Goal: Leave review/rating

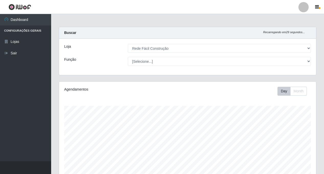
select select "318"
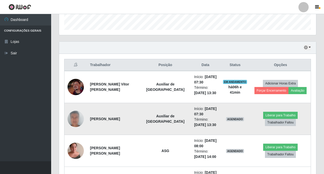
scroll to position [151, 0]
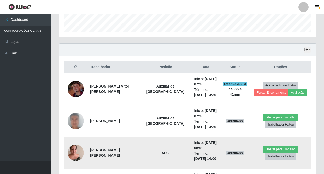
click at [73, 152] on img at bounding box center [76, 153] width 16 height 22
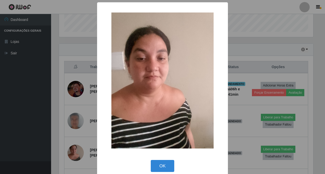
click at [74, 152] on div "× OK Cancel" at bounding box center [162, 87] width 325 height 174
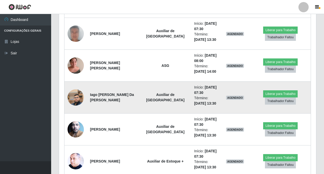
scroll to position [279, 0]
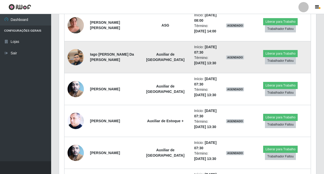
click at [74, 55] on img at bounding box center [76, 57] width 16 height 29
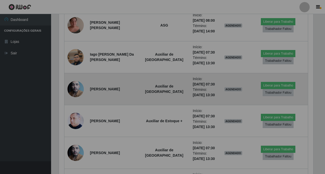
scroll to position [106, 257]
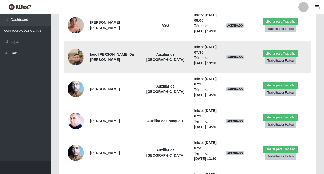
click at [74, 57] on img at bounding box center [76, 57] width 16 height 29
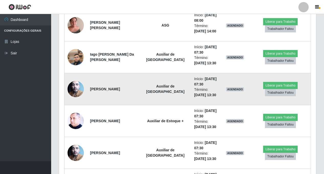
click at [73, 90] on img at bounding box center [76, 89] width 16 height 22
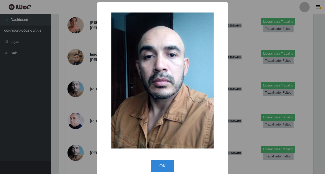
click at [73, 90] on div "× OK Cancel" at bounding box center [162, 87] width 325 height 174
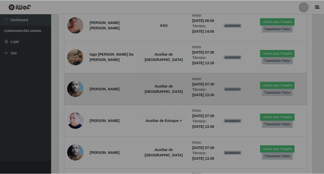
scroll to position [106, 257]
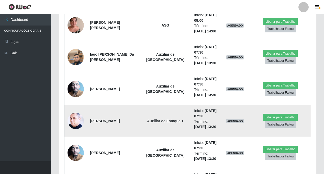
click at [72, 125] on img at bounding box center [76, 121] width 16 height 20
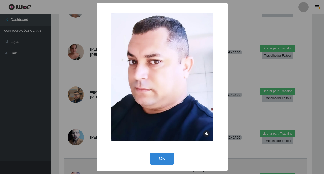
scroll to position [106, 254]
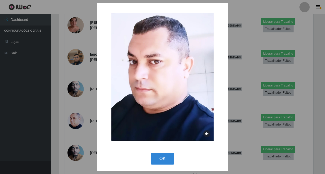
click at [73, 124] on div "× OK Cancel" at bounding box center [162, 87] width 325 height 174
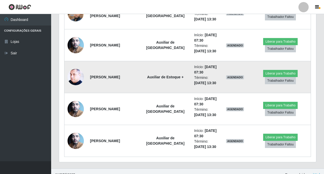
scroll to position [330, 0]
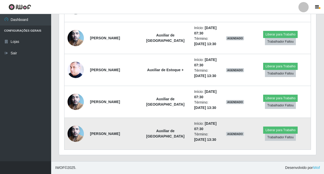
click at [74, 135] on img at bounding box center [76, 134] width 16 height 22
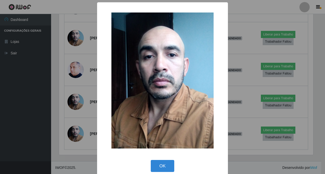
click at [74, 135] on div "× OK Cancel" at bounding box center [162, 87] width 325 height 174
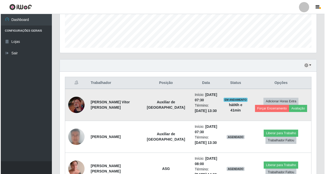
scroll to position [125, 0]
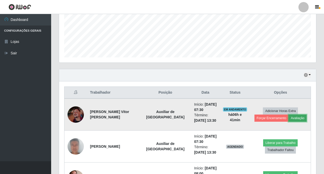
click at [290, 119] on button "Avaliação" at bounding box center [297, 118] width 18 height 7
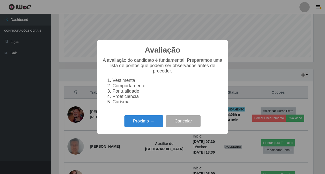
scroll to position [255610, 255462]
click at [145, 123] on button "Próximo →" at bounding box center [144, 122] width 39 height 12
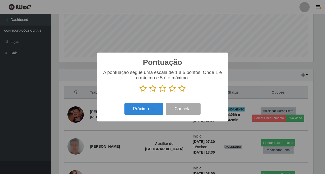
drag, startPoint x: 184, startPoint y: 90, endPoint x: 178, endPoint y: 90, distance: 5.6
click at [184, 90] on icon at bounding box center [181, 89] width 7 height 8
click at [178, 93] on input "radio" at bounding box center [178, 93] width 0 height 0
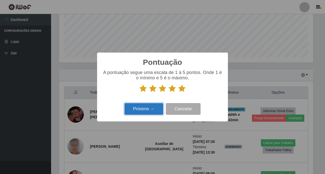
click at [155, 111] on button "Próximo →" at bounding box center [144, 109] width 39 height 12
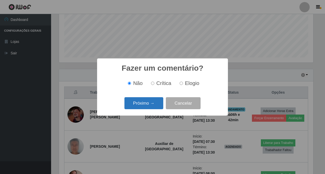
click at [147, 102] on button "Próximo →" at bounding box center [144, 103] width 39 height 12
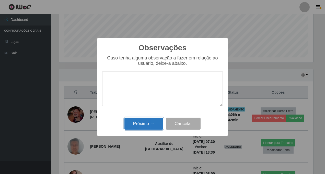
click at [144, 125] on button "Próximo →" at bounding box center [144, 124] width 39 height 12
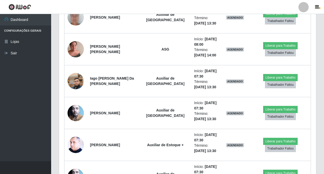
scroll to position [176, 0]
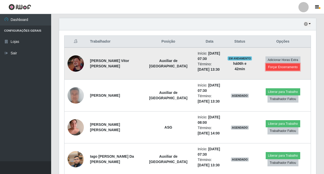
click at [271, 68] on button "Forçar Encerramento" at bounding box center [283, 67] width 34 height 7
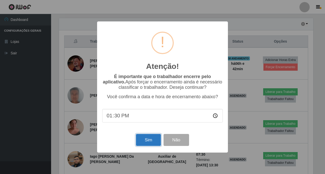
click at [145, 142] on button "Sim" at bounding box center [148, 140] width 25 height 12
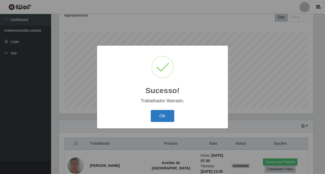
click at [165, 116] on button "OK" at bounding box center [163, 116] width 24 height 12
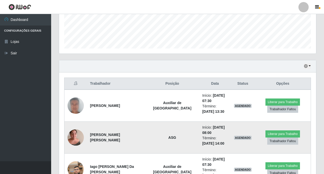
scroll to position [253, 0]
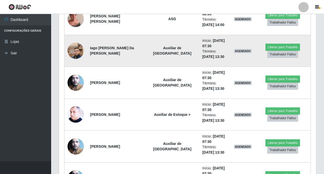
click at [71, 50] on img at bounding box center [76, 50] width 16 height 29
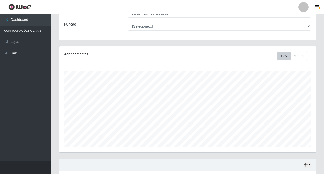
scroll to position [0, 0]
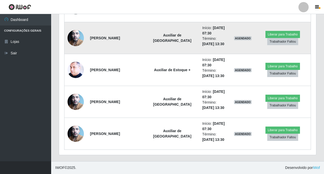
click at [73, 34] on img at bounding box center [76, 38] width 16 height 22
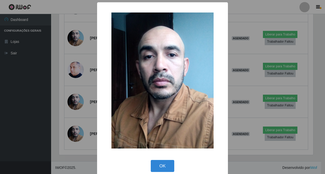
click at [79, 73] on div "× OK Cancel" at bounding box center [162, 87] width 325 height 174
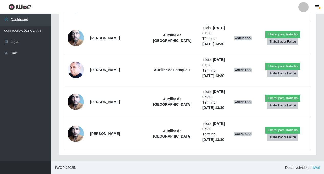
scroll to position [106, 257]
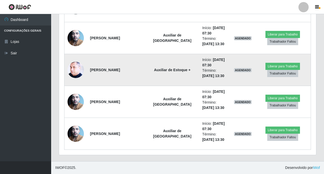
click at [79, 73] on img at bounding box center [76, 70] width 16 height 20
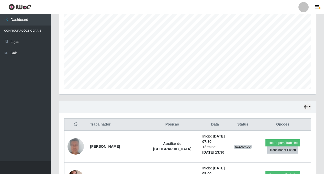
click at [311, 107] on div "Hoje 1 dia 3 dias 1 Semana Não encerrados" at bounding box center [187, 107] width 257 height 12
click at [309, 107] on button "button" at bounding box center [307, 107] width 7 height 6
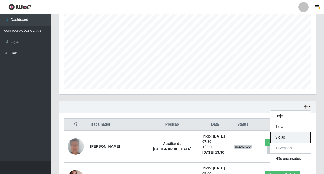
click at [287, 140] on button "3 dias" at bounding box center [290, 137] width 40 height 11
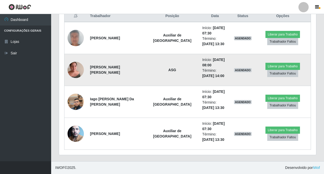
click at [76, 71] on img at bounding box center [76, 70] width 16 height 22
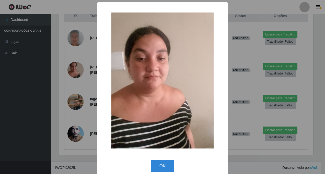
click at [70, 73] on div "× OK Cancel" at bounding box center [162, 87] width 325 height 174
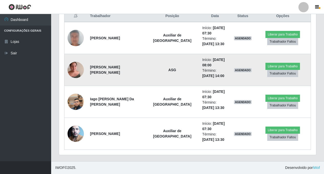
click at [71, 73] on img at bounding box center [76, 70] width 16 height 22
